Goal: Book appointment/travel/reservation

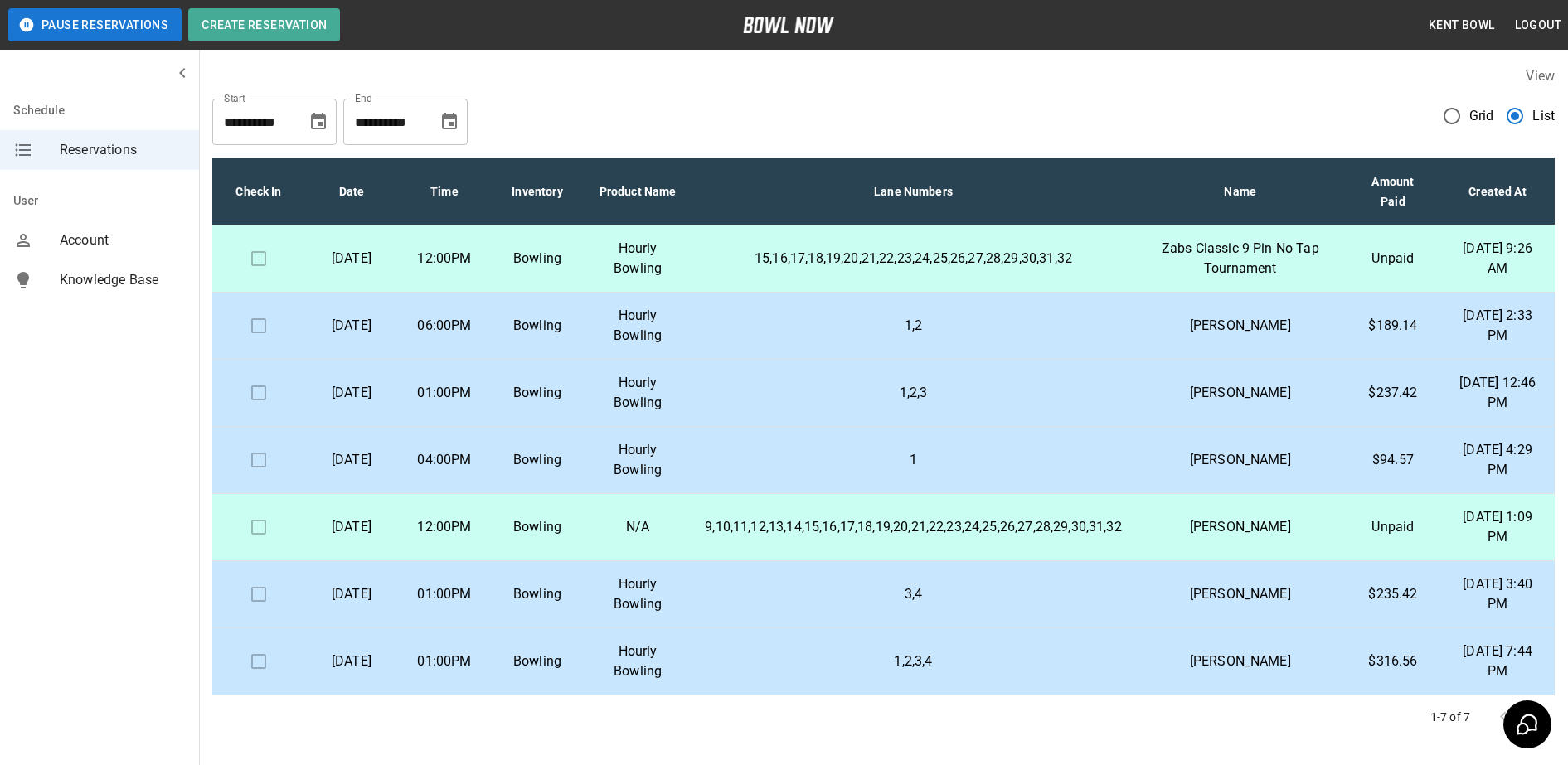
click at [490, 649] on td "01:00PM" at bounding box center [444, 662] width 93 height 68
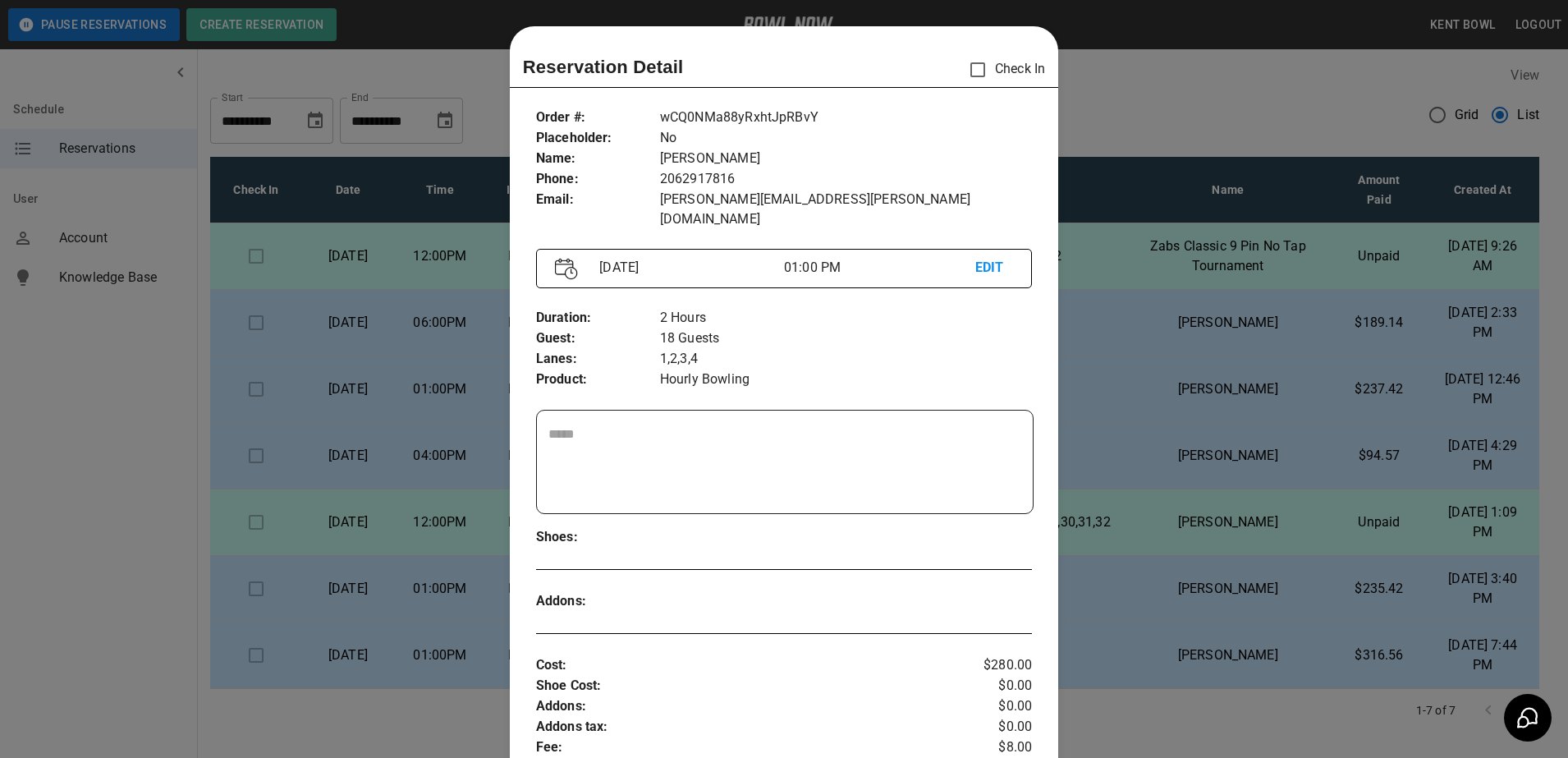
scroll to position [26, 0]
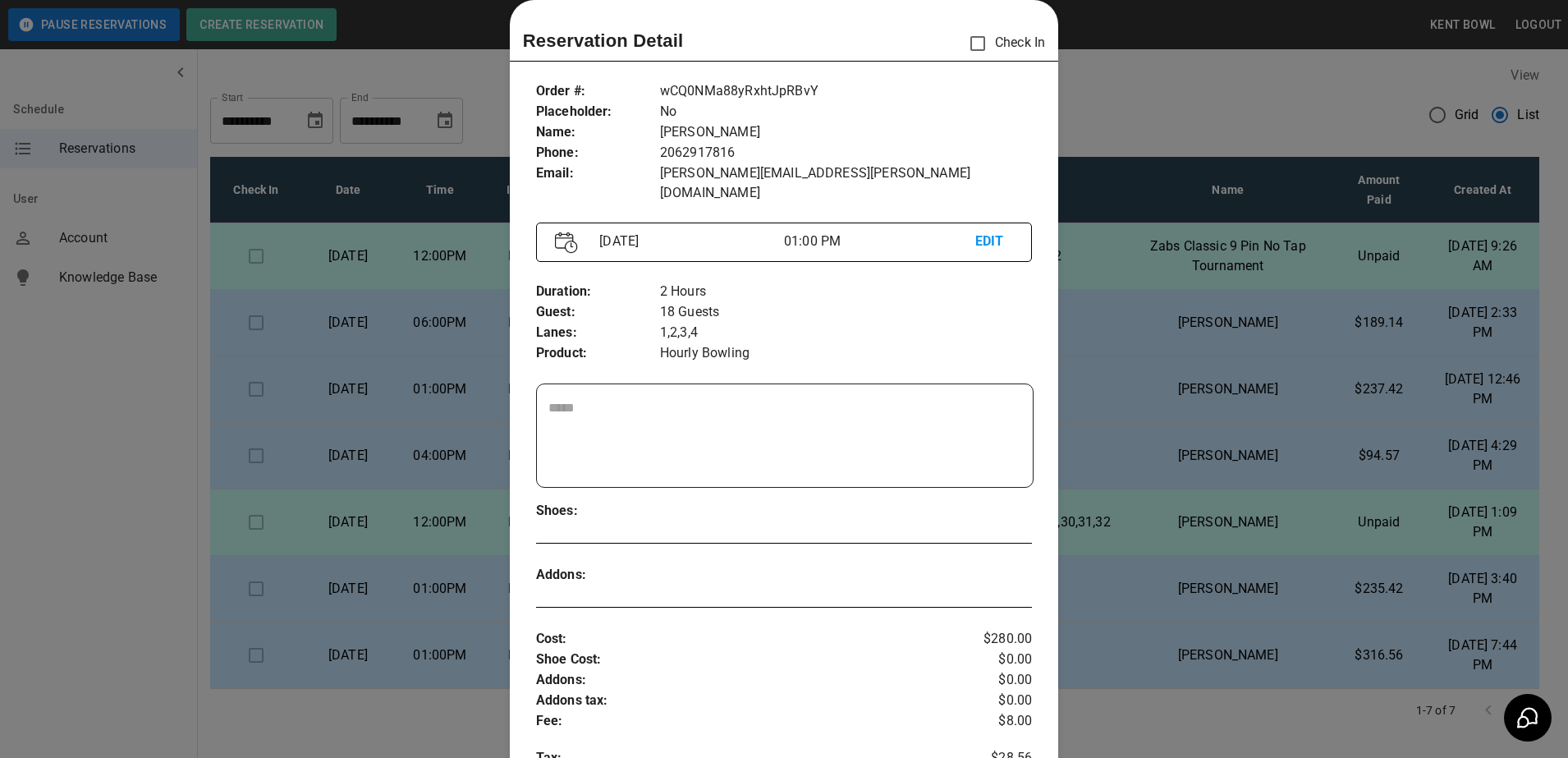
click at [45, 548] on div at bounding box center [784, 379] width 1568 height 758
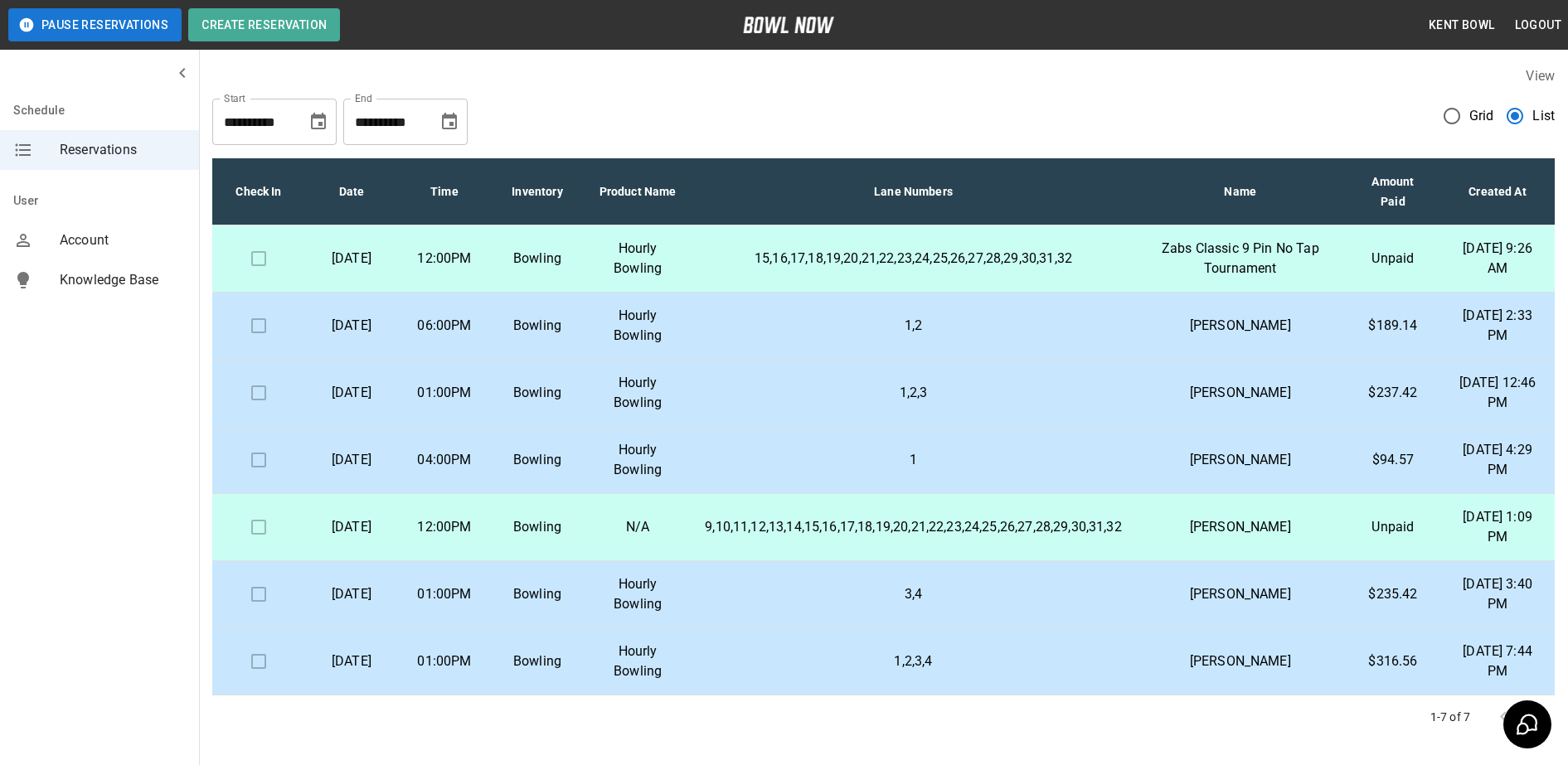
click at [570, 592] on p "Bowling" at bounding box center [536, 593] width 67 height 20
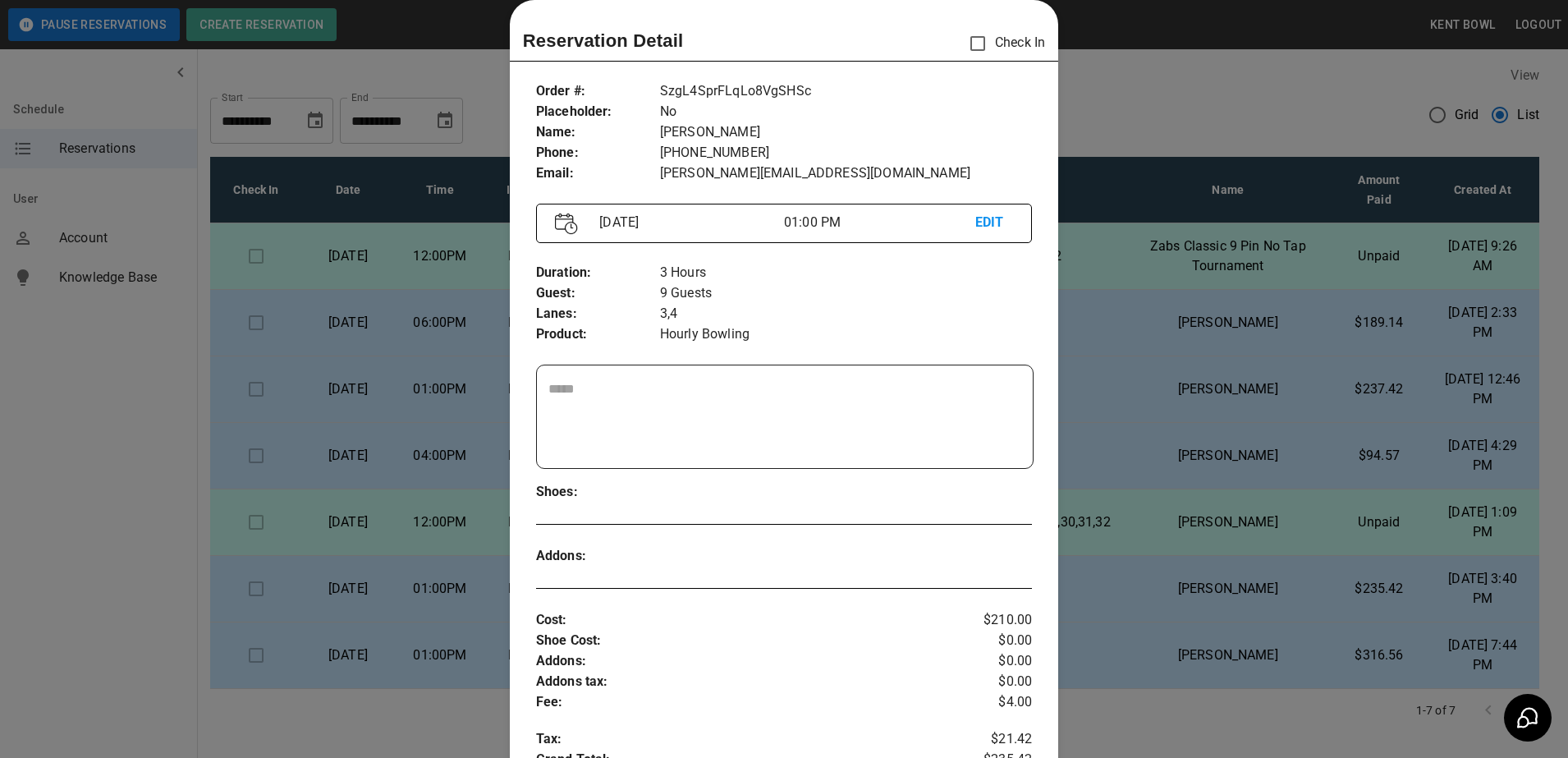
click at [53, 477] on div at bounding box center [784, 379] width 1568 height 758
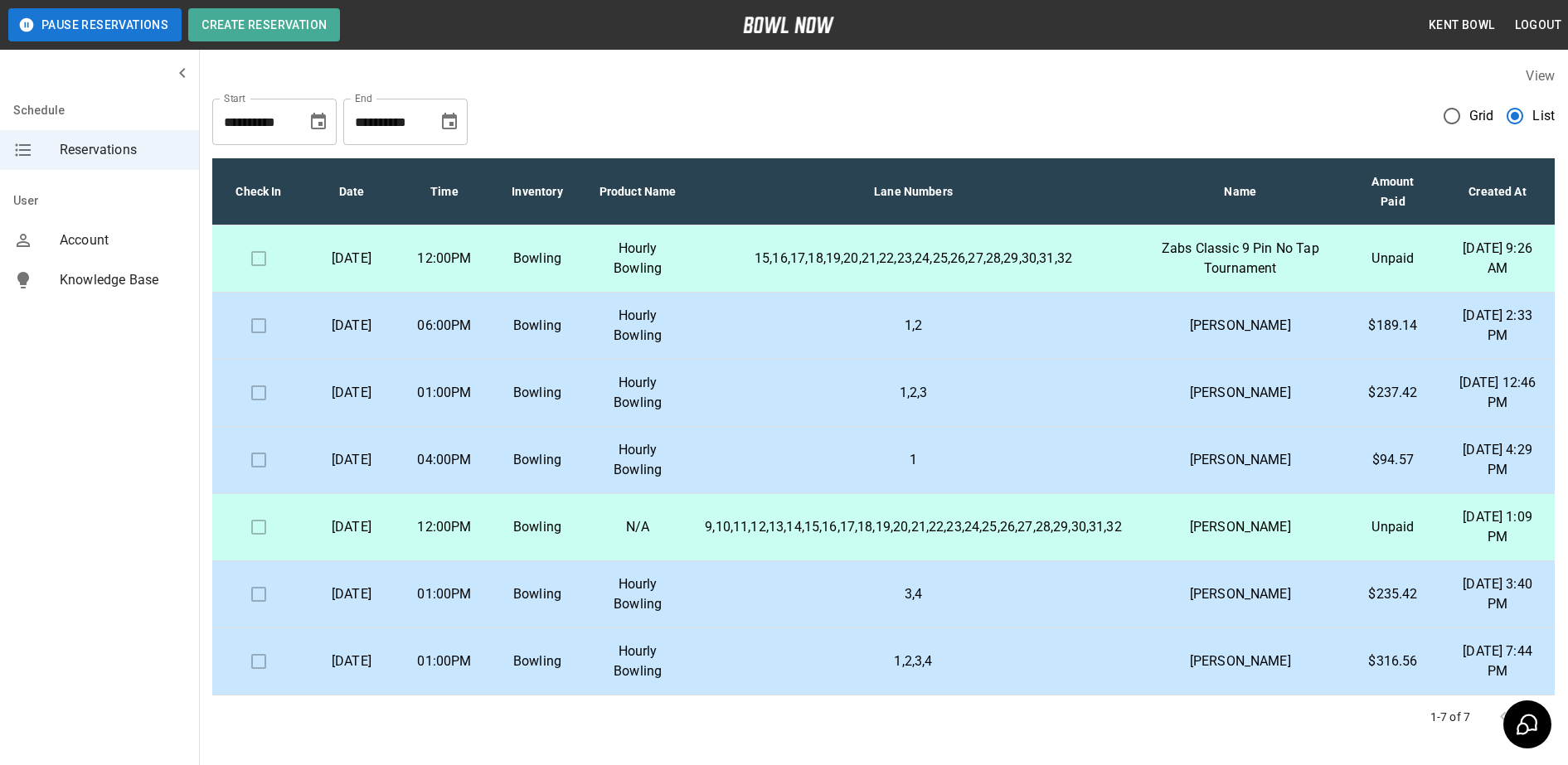
click at [359, 468] on p "[DATE]" at bounding box center [351, 459] width 67 height 20
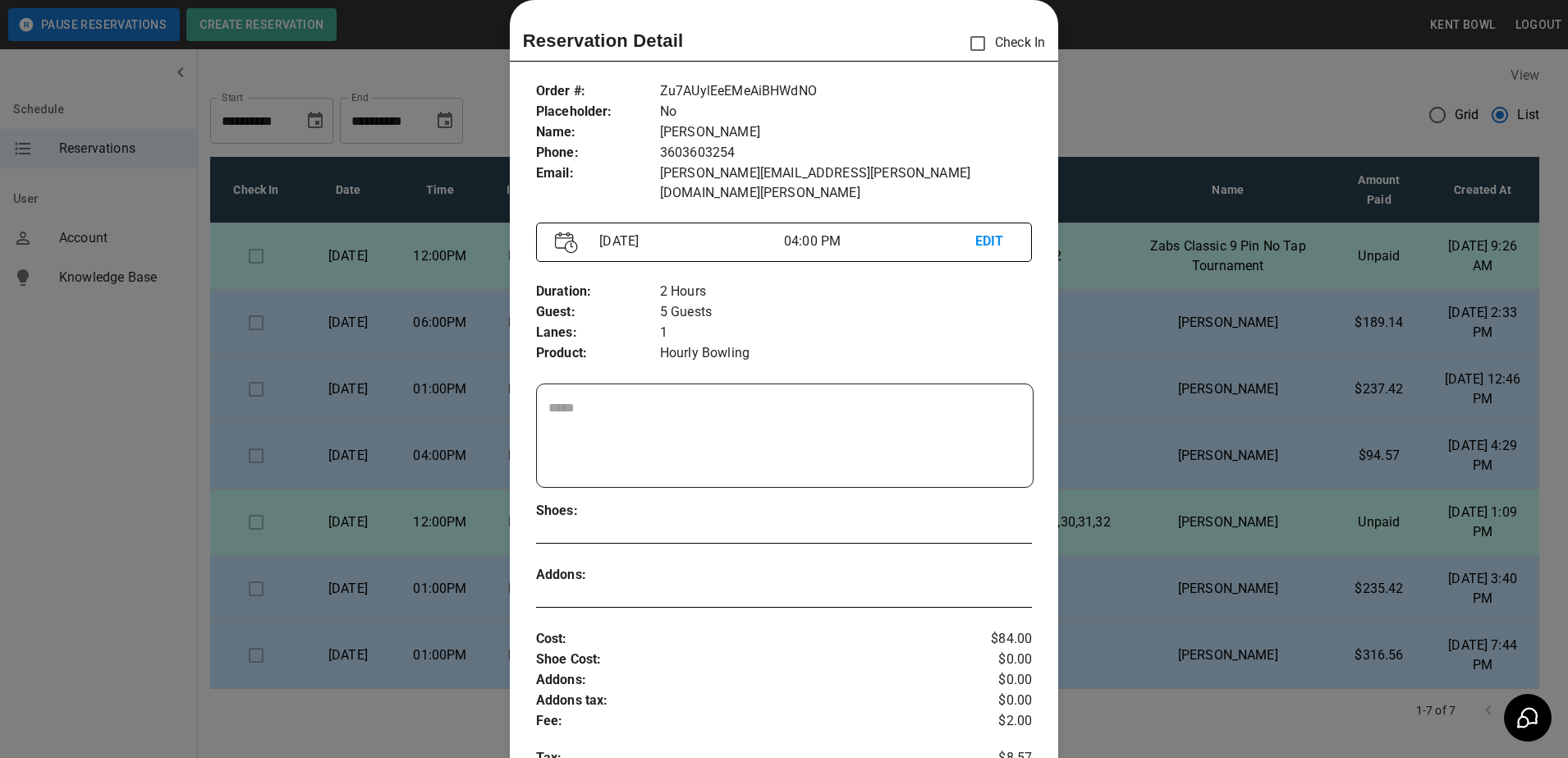
click at [99, 436] on div at bounding box center [784, 379] width 1568 height 758
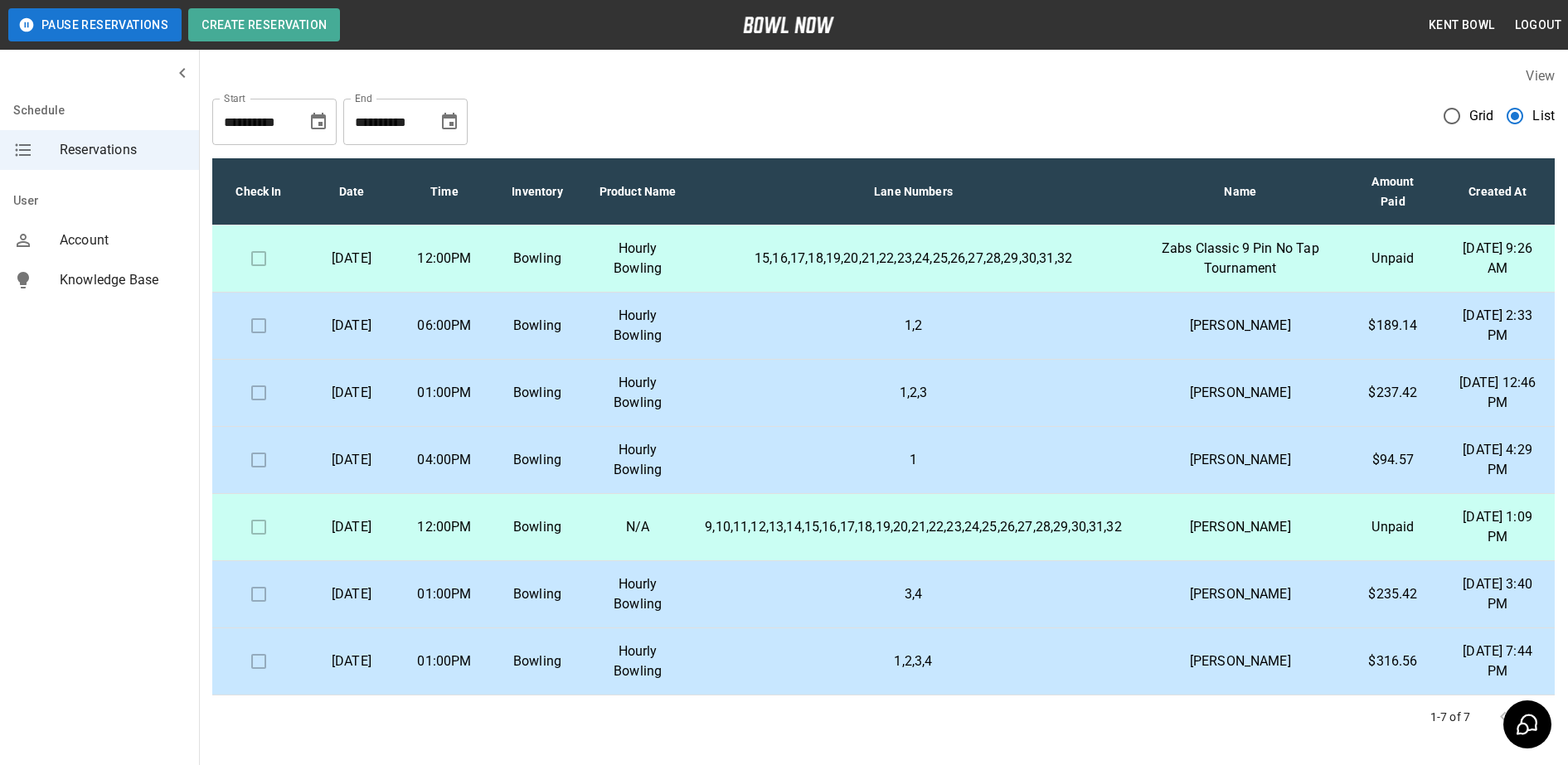
click at [477, 655] on p "01:00PM" at bounding box center [444, 661] width 67 height 20
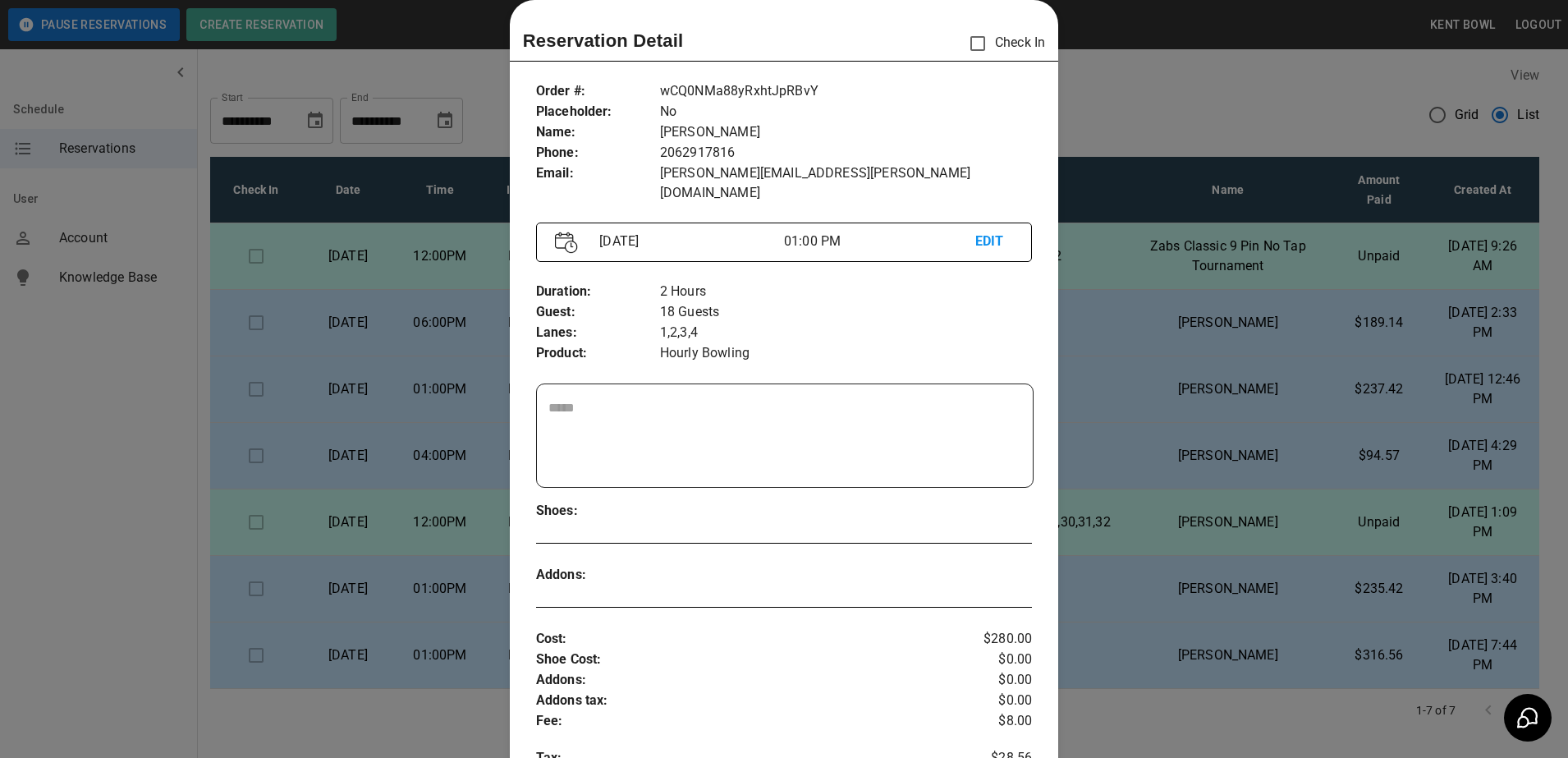
click at [100, 444] on div at bounding box center [784, 379] width 1568 height 758
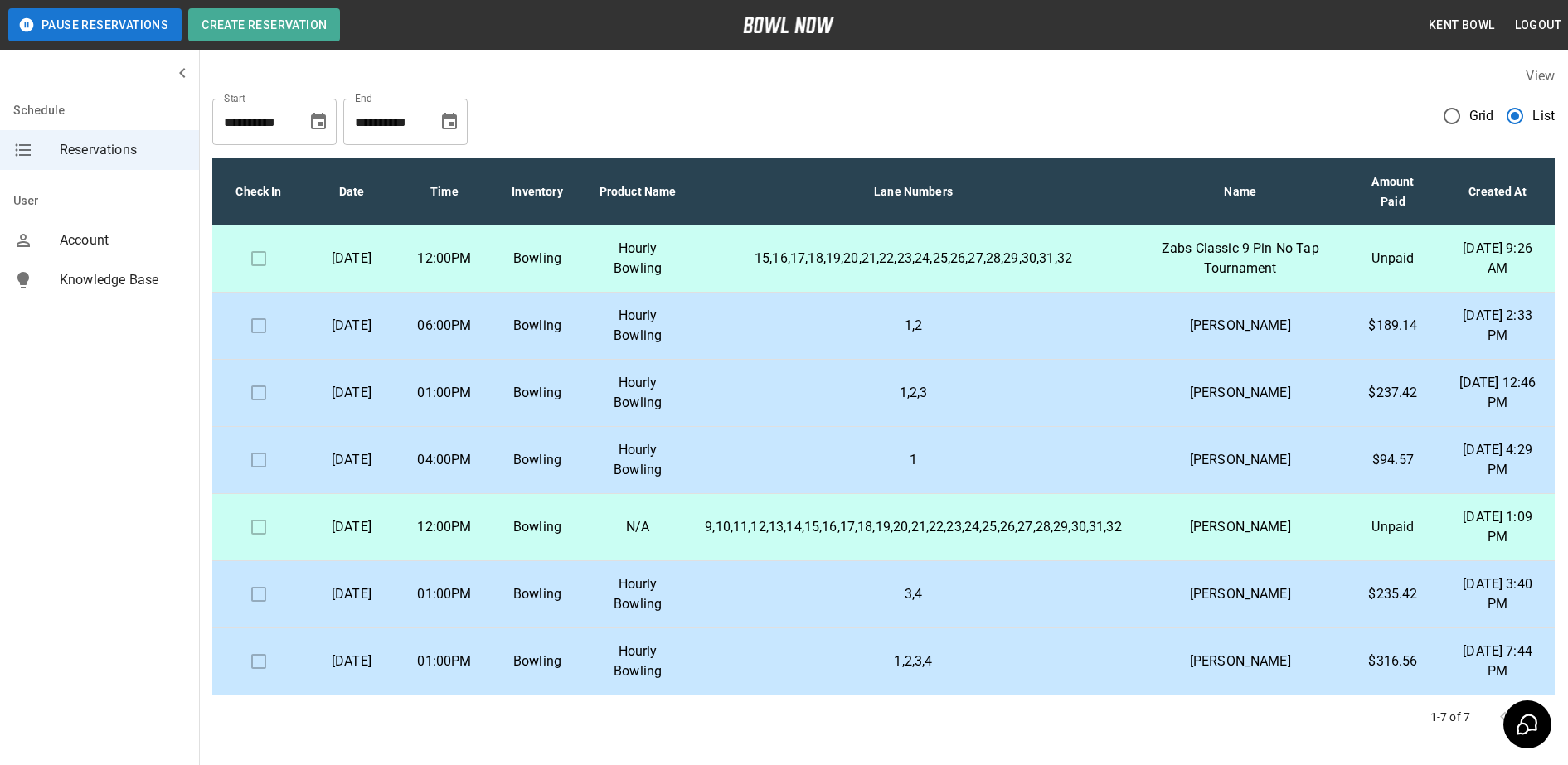
click at [552, 320] on p "Bowling" at bounding box center [536, 325] width 67 height 20
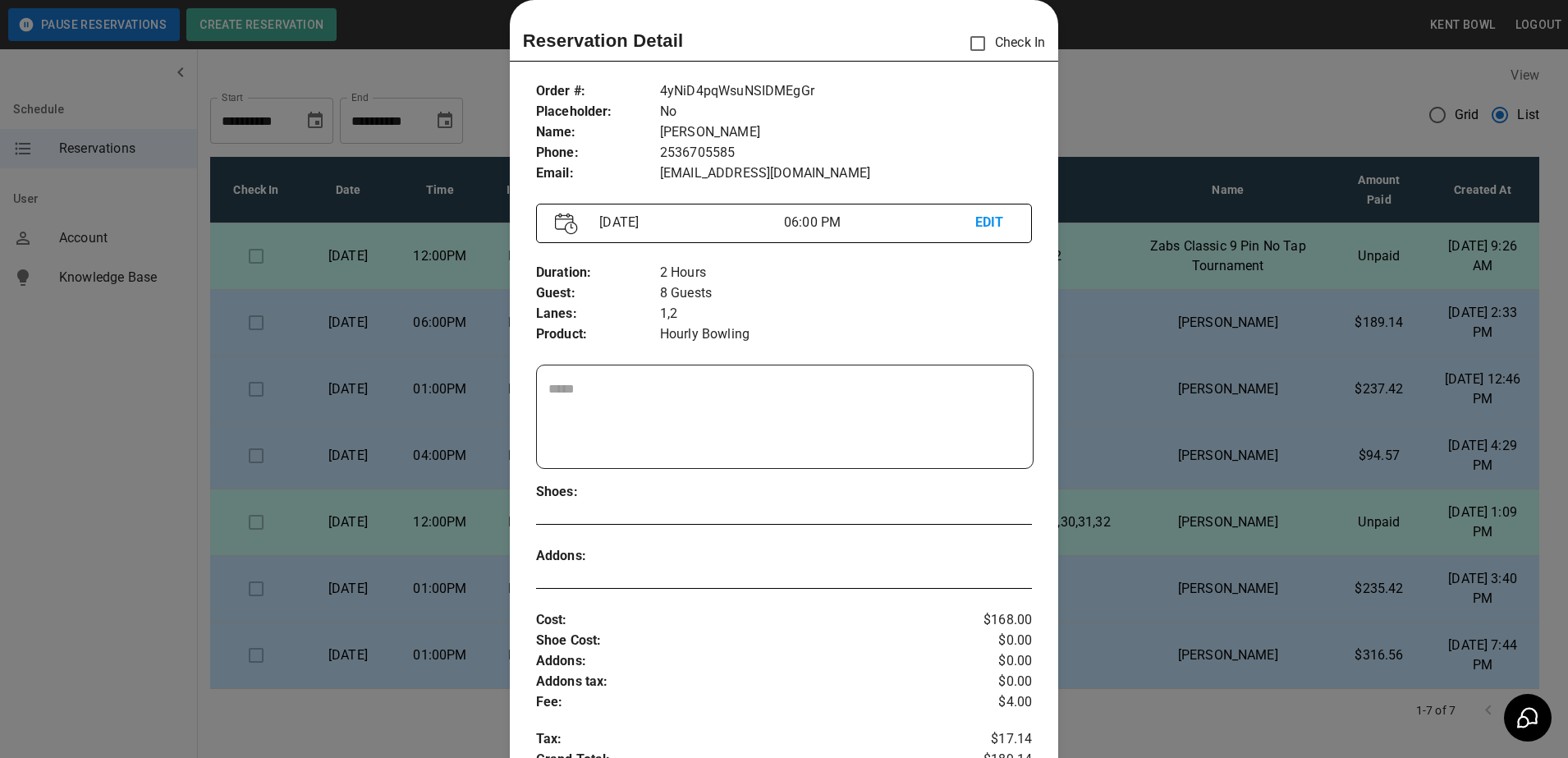
click at [111, 477] on div at bounding box center [784, 379] width 1568 height 758
